Goal: Task Accomplishment & Management: Complete application form

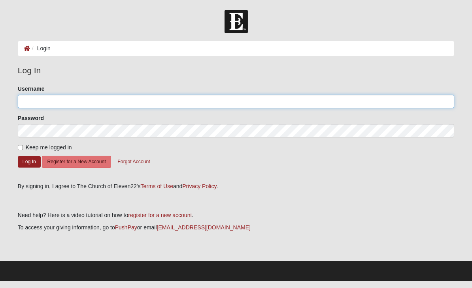
click at [112, 104] on input "Username" at bounding box center [236, 101] width 437 height 13
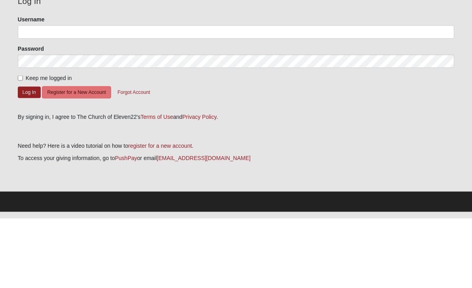
click at [91, 155] on button "Register for a New Account" at bounding box center [76, 161] width 69 height 12
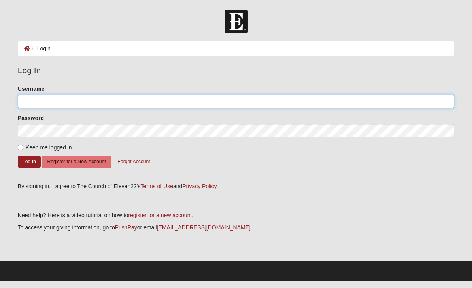
click at [75, 100] on input "Username" at bounding box center [236, 101] width 437 height 13
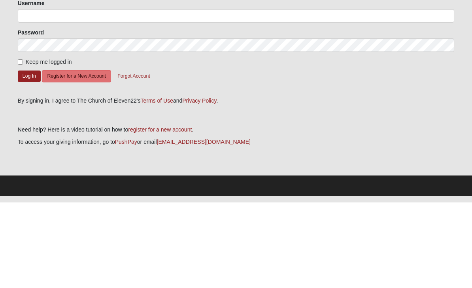
click at [102, 155] on button "Register for a New Account" at bounding box center [76, 161] width 69 height 12
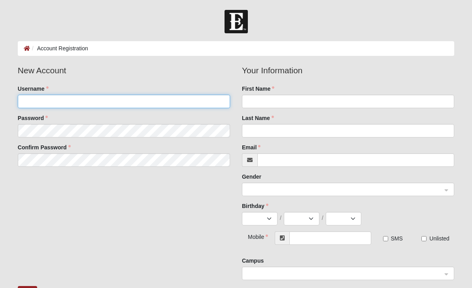
click at [146, 101] on input "Username" at bounding box center [124, 101] width 212 height 13
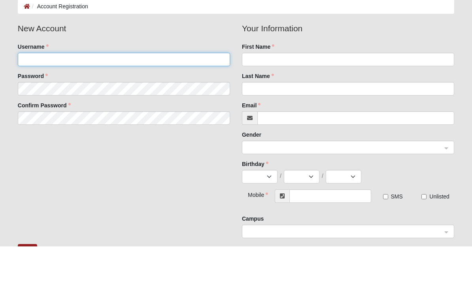
type input "bradj4103"
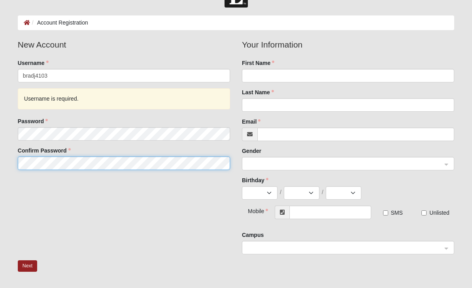
scroll to position [25, 0]
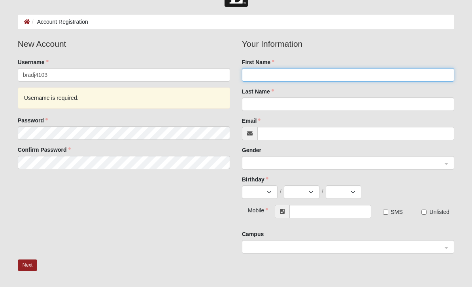
click at [276, 78] on input "First Name" at bounding box center [348, 75] width 212 height 13
type input "Joe"
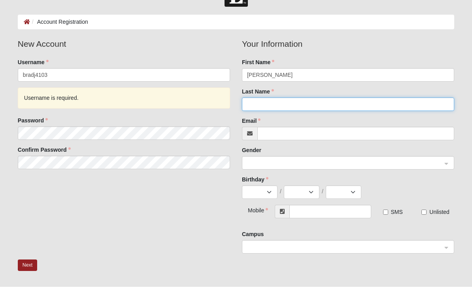
click at [276, 108] on input "Last Name" at bounding box center [348, 105] width 212 height 13
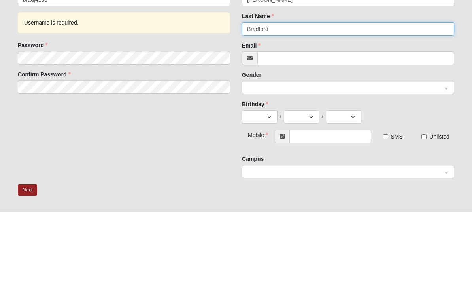
type input "Bradford"
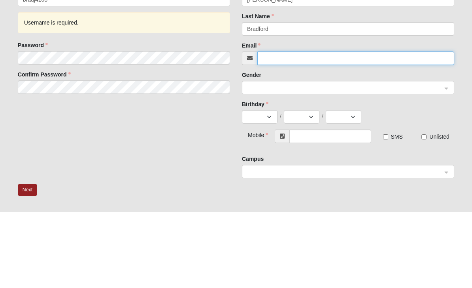
click at [294, 128] on input "Email" at bounding box center [356, 134] width 197 height 13
type input "[EMAIL_ADDRESS][DOMAIN_NAME]"
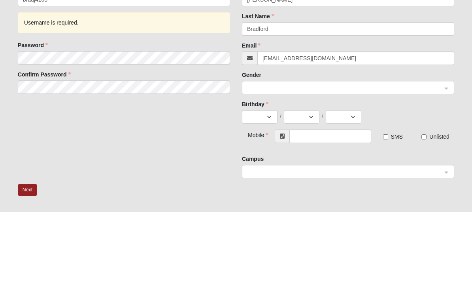
scroll to position [101, 0]
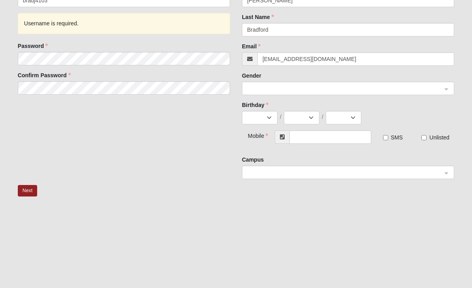
click at [286, 89] on span at bounding box center [344, 88] width 195 height 9
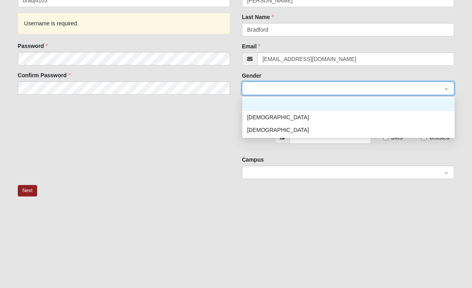
click at [276, 118] on div "[DEMOGRAPHIC_DATA]" at bounding box center [348, 117] width 203 height 9
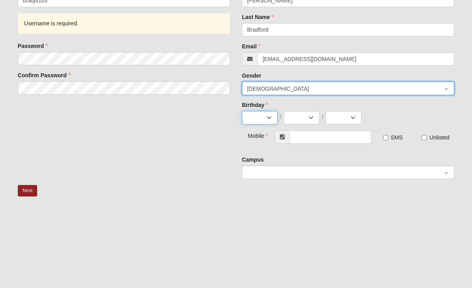
click at [272, 121] on select "Jan Feb Mar Apr May Jun Jul Aug Sep Oct Nov Dec" at bounding box center [260, 117] width 36 height 13
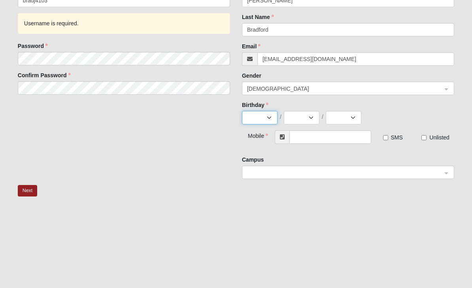
select select "6"
click at [319, 121] on select "1 2 3 4 5 6 7 8 9 10 11 12 13 14 15 16 17 18 19 20 21 22 23 24 25 26 27 28 29 30" at bounding box center [302, 117] width 36 height 13
select select "17"
click at [347, 115] on select "2025 2024 2023 2022 2021 2020 2019 2018 2017 2016 2015 2014 2013 2012 2011 2010…" at bounding box center [344, 117] width 36 height 13
select select "1967"
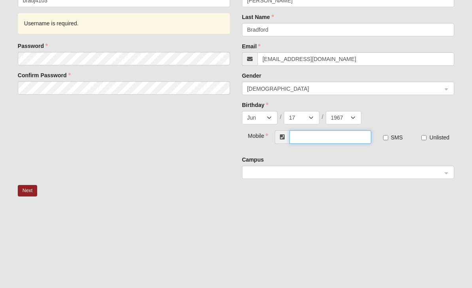
click at [310, 137] on input "text" at bounding box center [331, 136] width 82 height 13
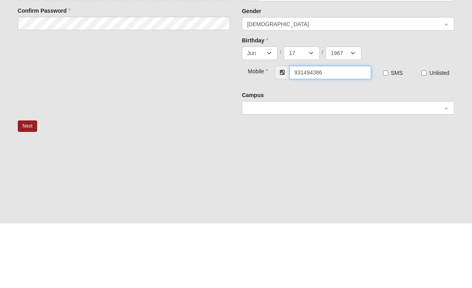
type input "(931) 494-3862"
click at [388, 135] on input "SMS" at bounding box center [385, 137] width 5 height 5
checkbox input "true"
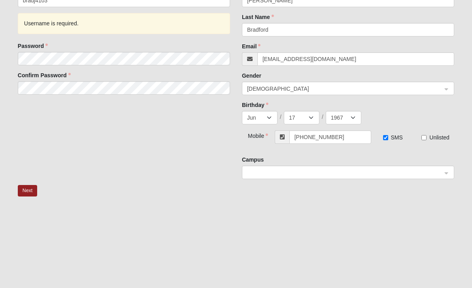
click at [426, 138] on input "Unlisted" at bounding box center [424, 137] width 5 height 5
checkbox input "true"
click at [265, 173] on span at bounding box center [344, 172] width 195 height 9
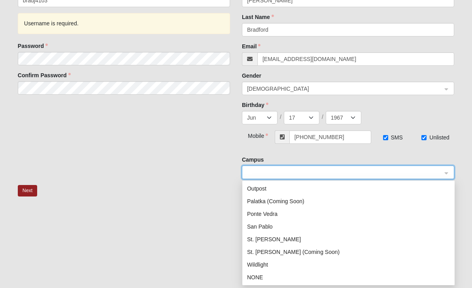
scroll to position [101, 0]
click at [273, 225] on div "San Pablo" at bounding box center [348, 226] width 203 height 9
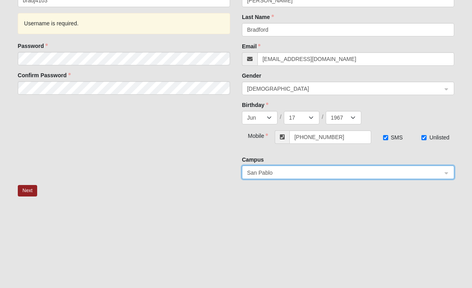
click at [27, 193] on button "Next" at bounding box center [27, 190] width 19 height 11
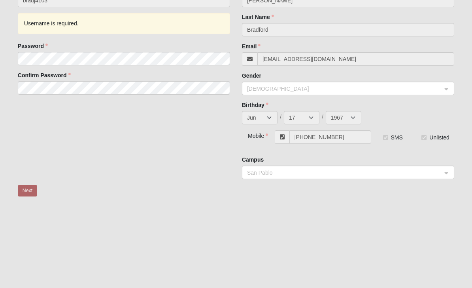
scroll to position [0, 0]
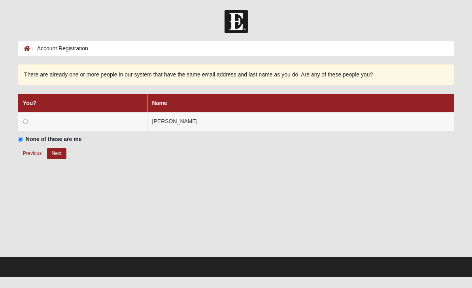
click at [32, 123] on td at bounding box center [82, 121] width 129 height 19
click at [27, 119] on input "radio" at bounding box center [25, 121] width 5 height 5
click at [59, 157] on button "Next" at bounding box center [56, 153] width 19 height 11
radio input "true"
